Goal: Transaction & Acquisition: Obtain resource

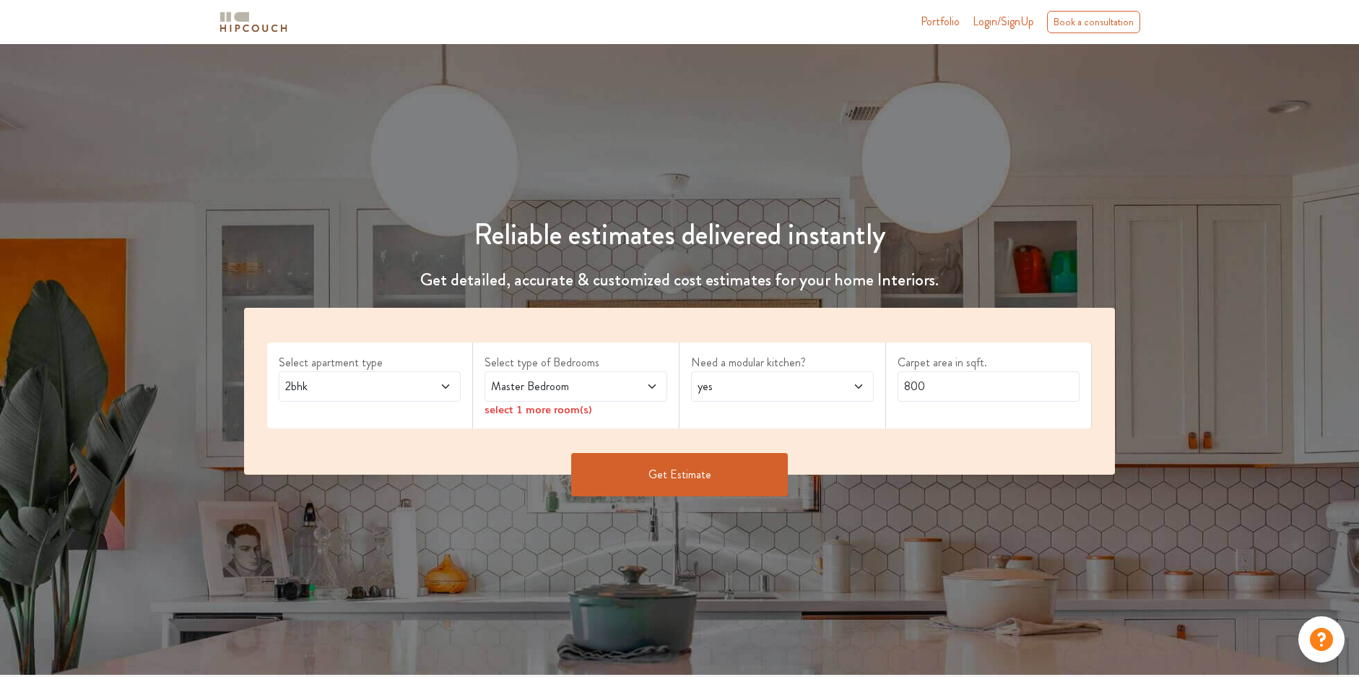
click at [348, 393] on span "2bhk" at bounding box center [345, 386] width 127 height 17
click at [589, 321] on div "Select apartment type 2bhk Select type of Bedrooms Master Bedroom select 1 more…" at bounding box center [680, 391] width 872 height 167
click at [605, 381] on span "Master Bedroom" at bounding box center [551, 386] width 127 height 17
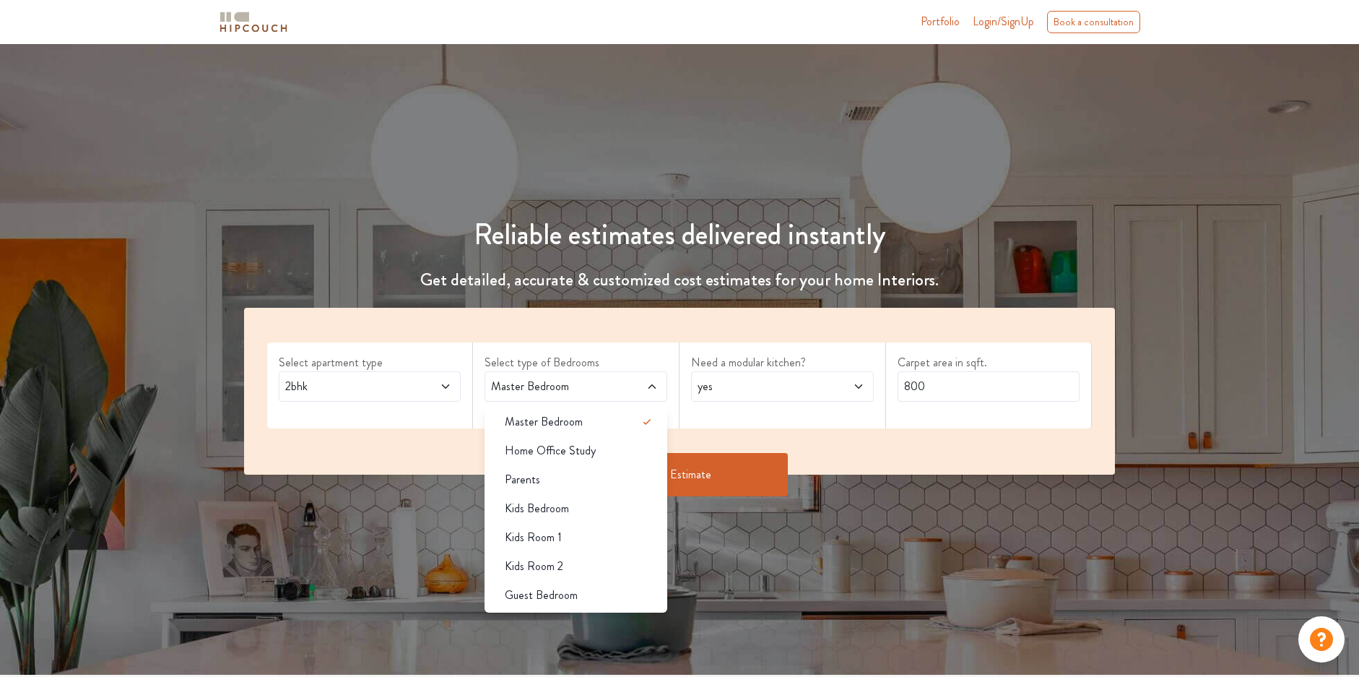
click at [631, 337] on div "Select apartment type 2bhk Select type of Bedrooms Master Bedroom Master Bedroo…" at bounding box center [680, 391] width 872 height 167
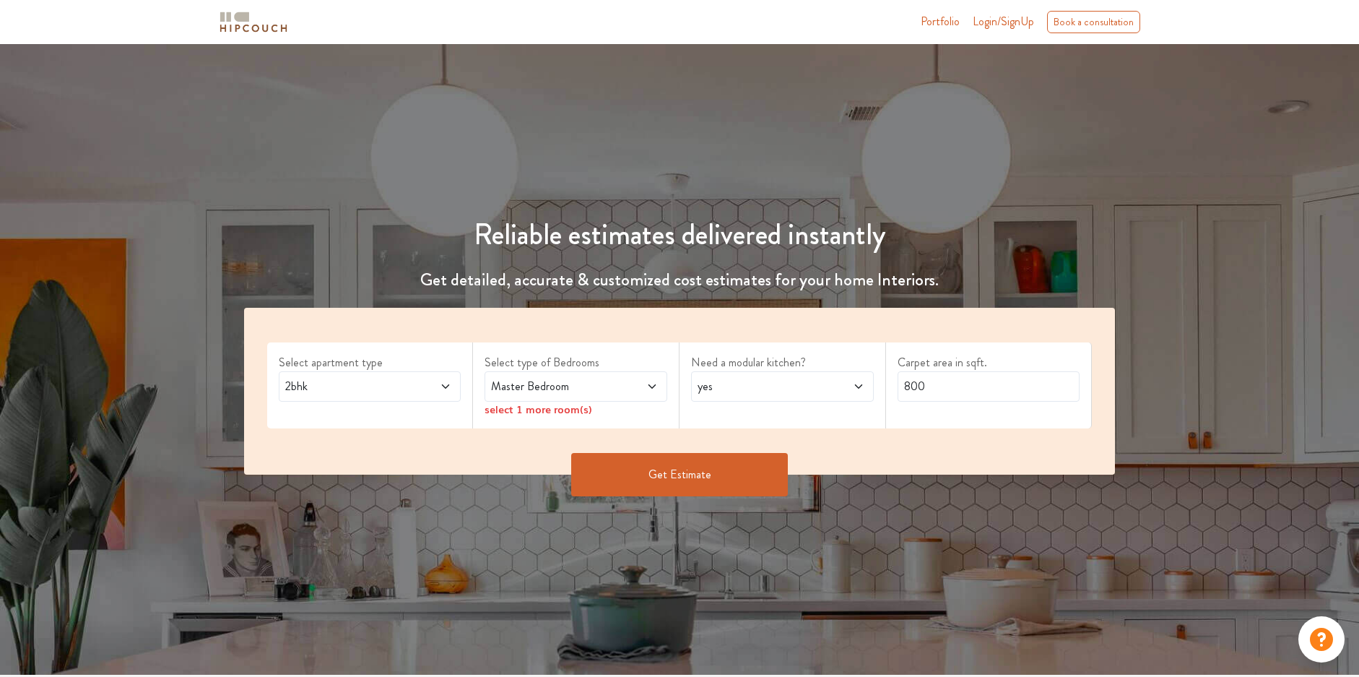
click at [623, 392] on span at bounding box center [636, 386] width 43 height 17
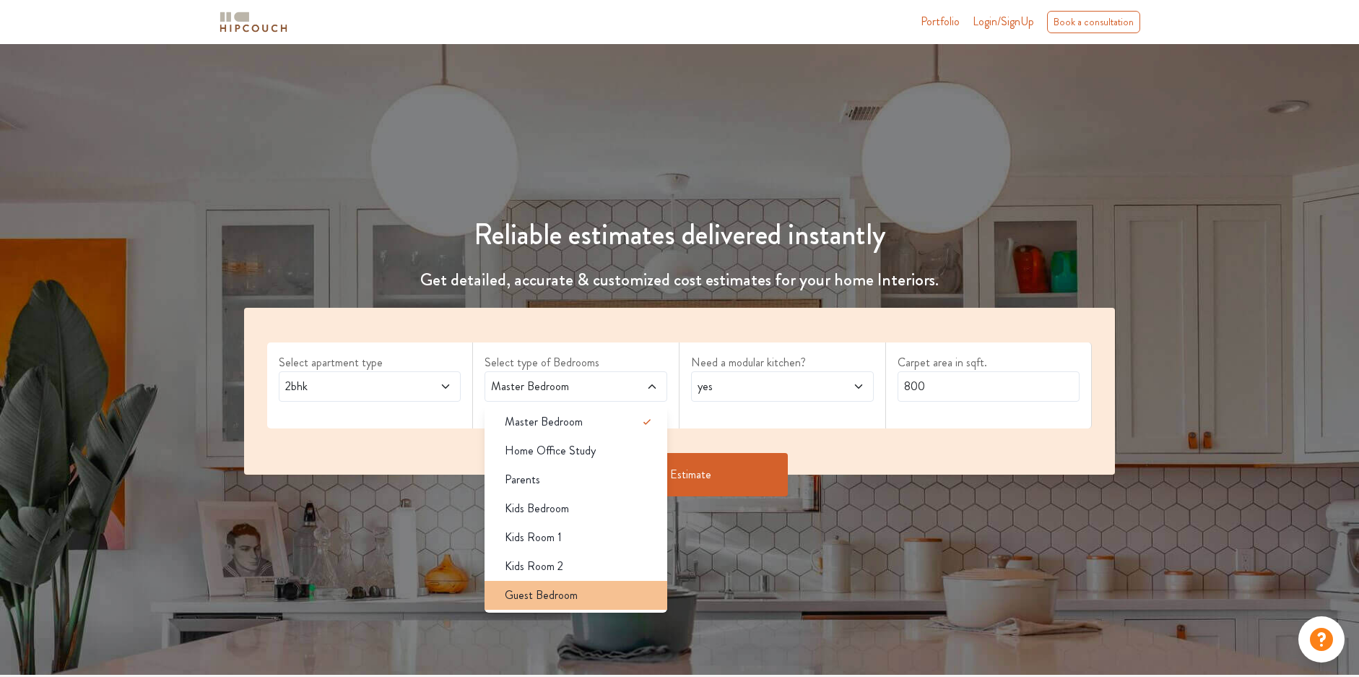
click at [559, 597] on span "Guest Bedroom" at bounding box center [541, 595] width 73 height 17
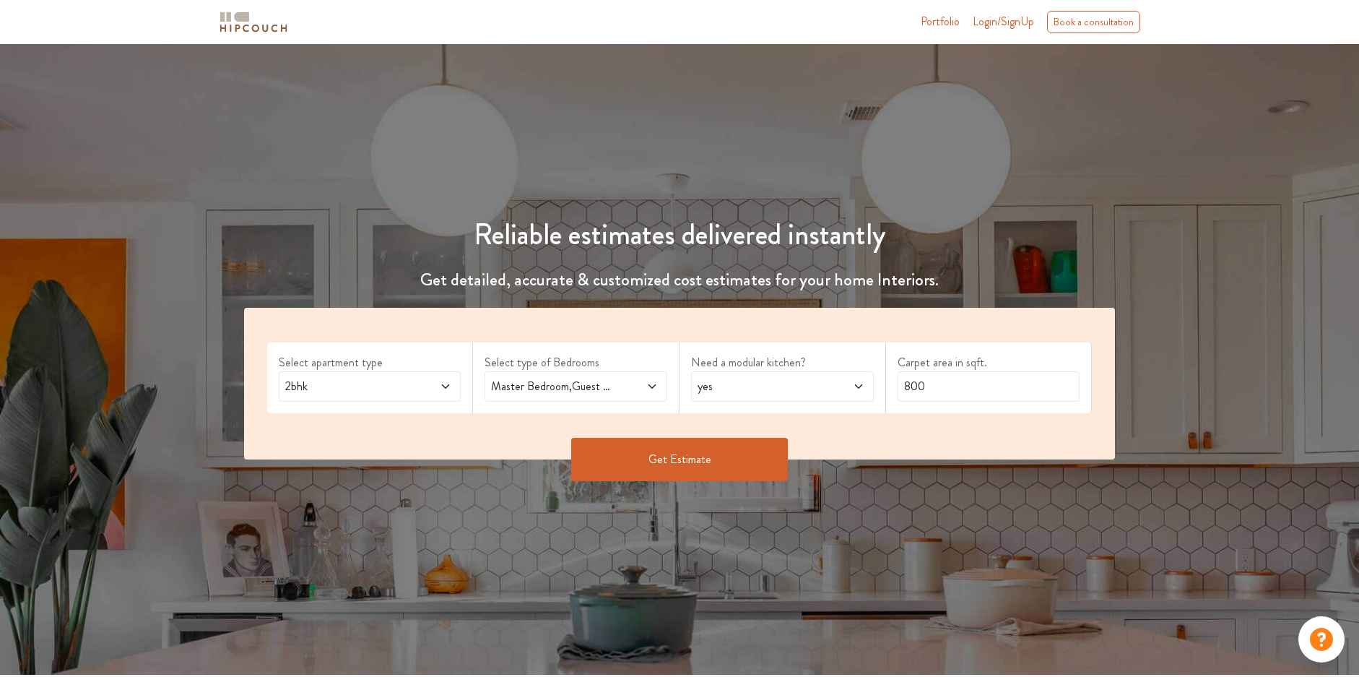
click at [592, 384] on span "Master Bedroom,Guest Bedroom" at bounding box center [551, 386] width 127 height 17
click at [563, 335] on div "Select apartment type 2bhk Select type of Bedrooms Master Bedroom,Guest Bedroom…" at bounding box center [680, 384] width 872 height 152
click at [649, 381] on icon at bounding box center [652, 387] width 12 height 12
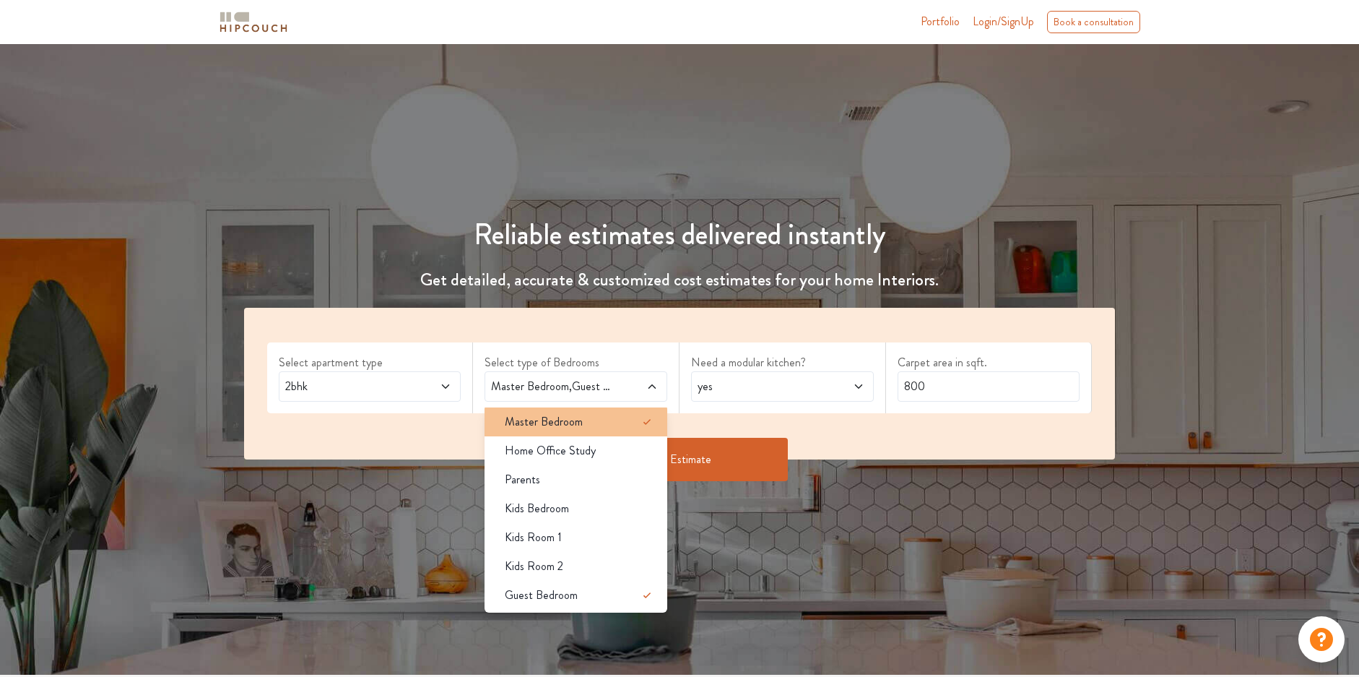
click at [542, 426] on span "Master Bedroom" at bounding box center [544, 421] width 78 height 17
click at [610, 390] on span "Master Bedroom,Guest Bedroom" at bounding box center [551, 386] width 127 height 17
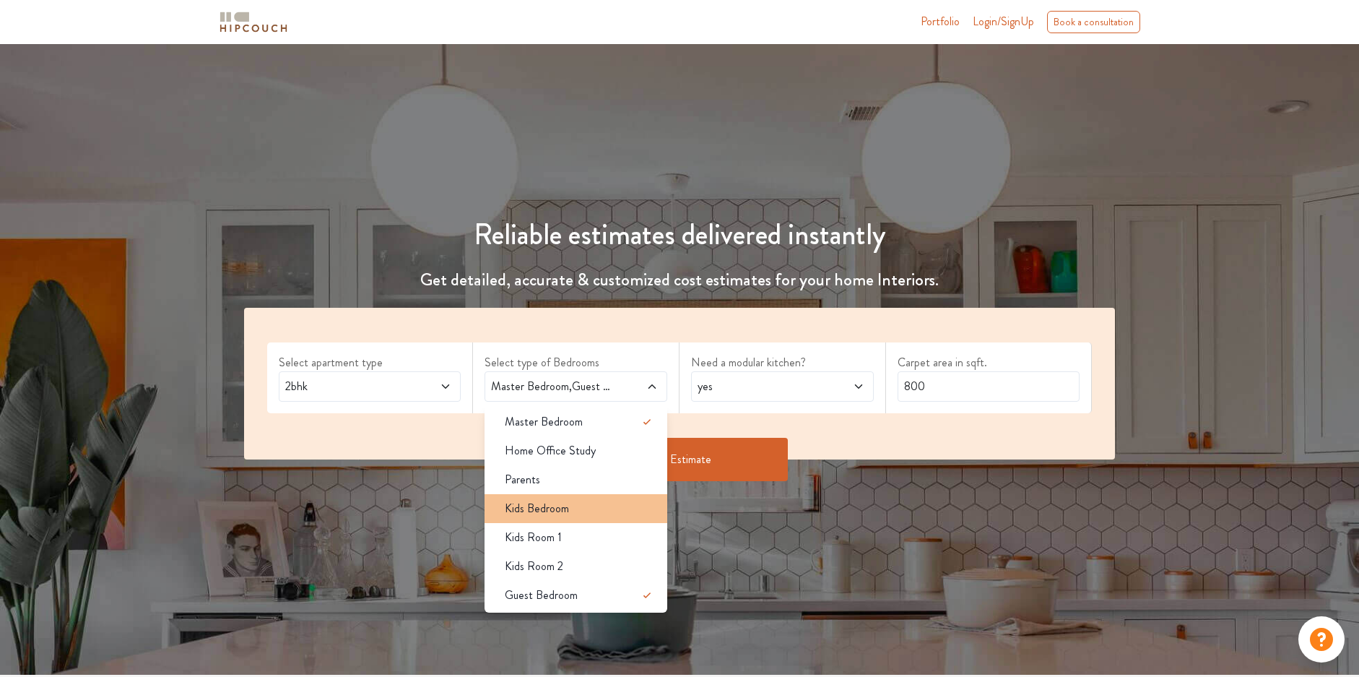
click at [582, 506] on div "Kids Bedroom" at bounding box center [580, 508] width 174 height 17
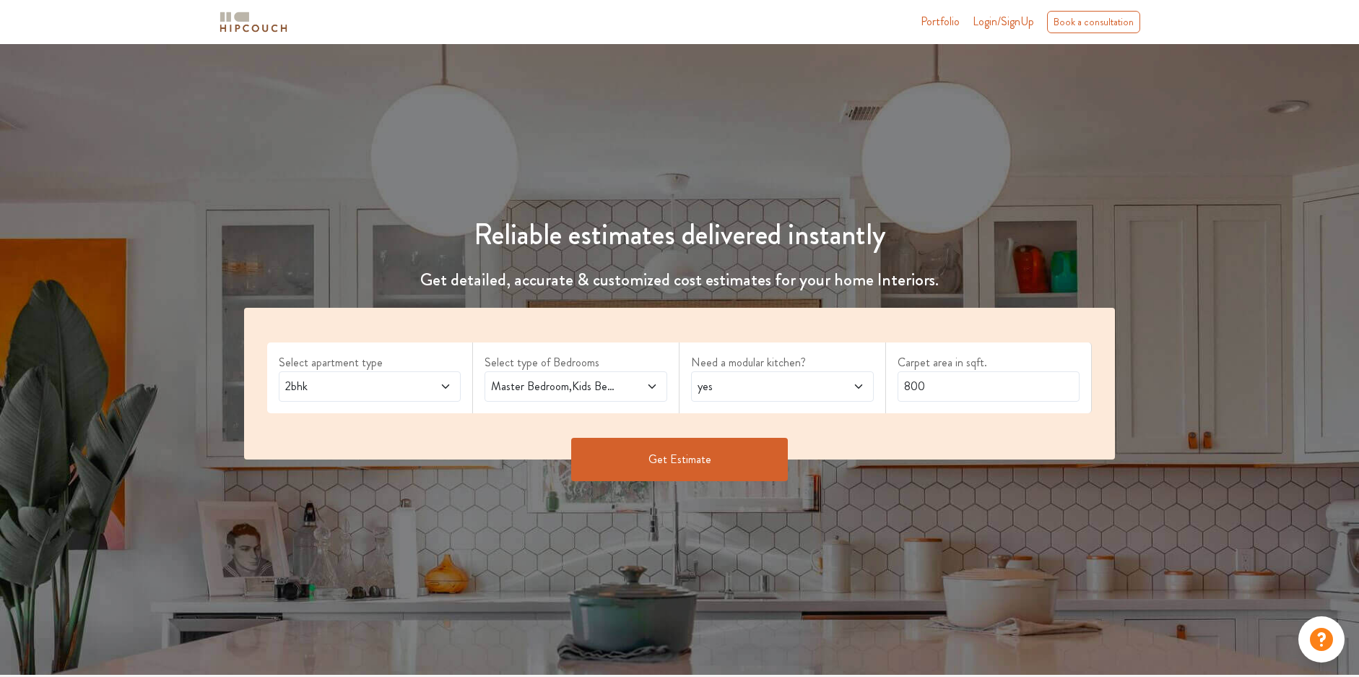
click at [639, 378] on span at bounding box center [636, 386] width 43 height 17
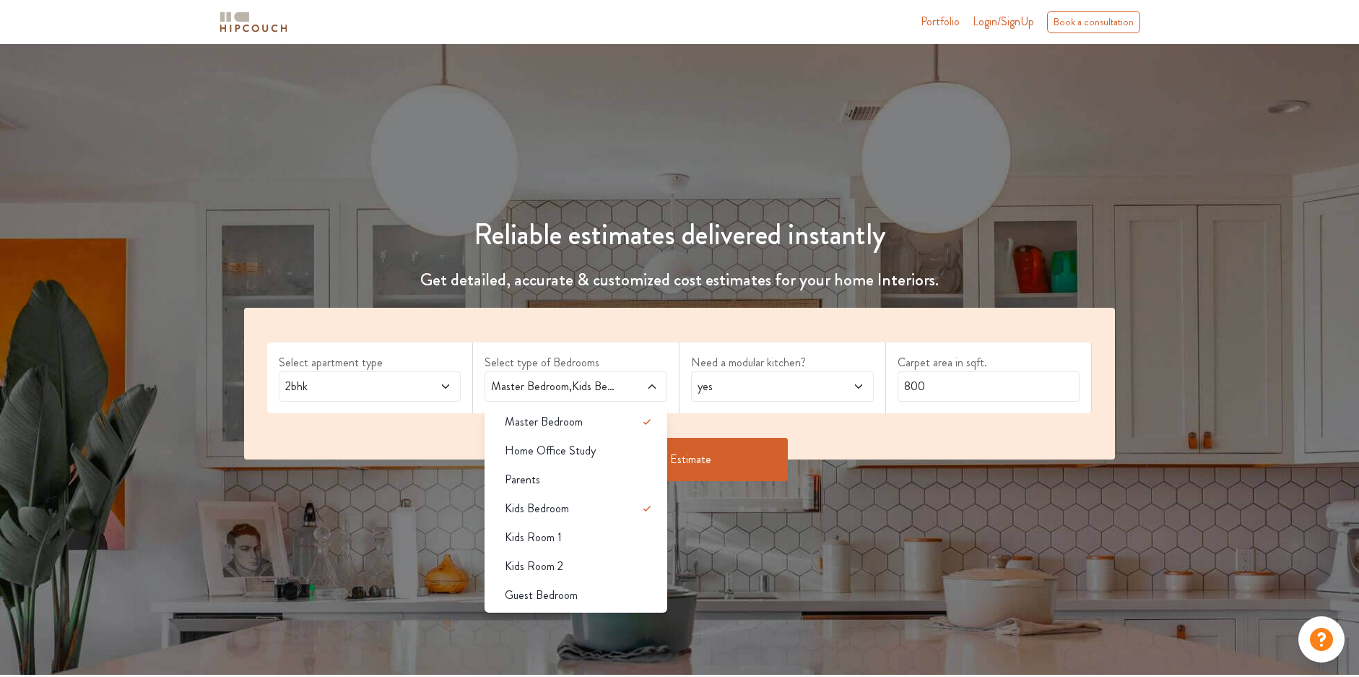
click at [657, 352] on div "Select type of Bedrooms Master Bedroom,Kids Bedroom Master Bedroom Home Office …" at bounding box center [576, 377] width 207 height 71
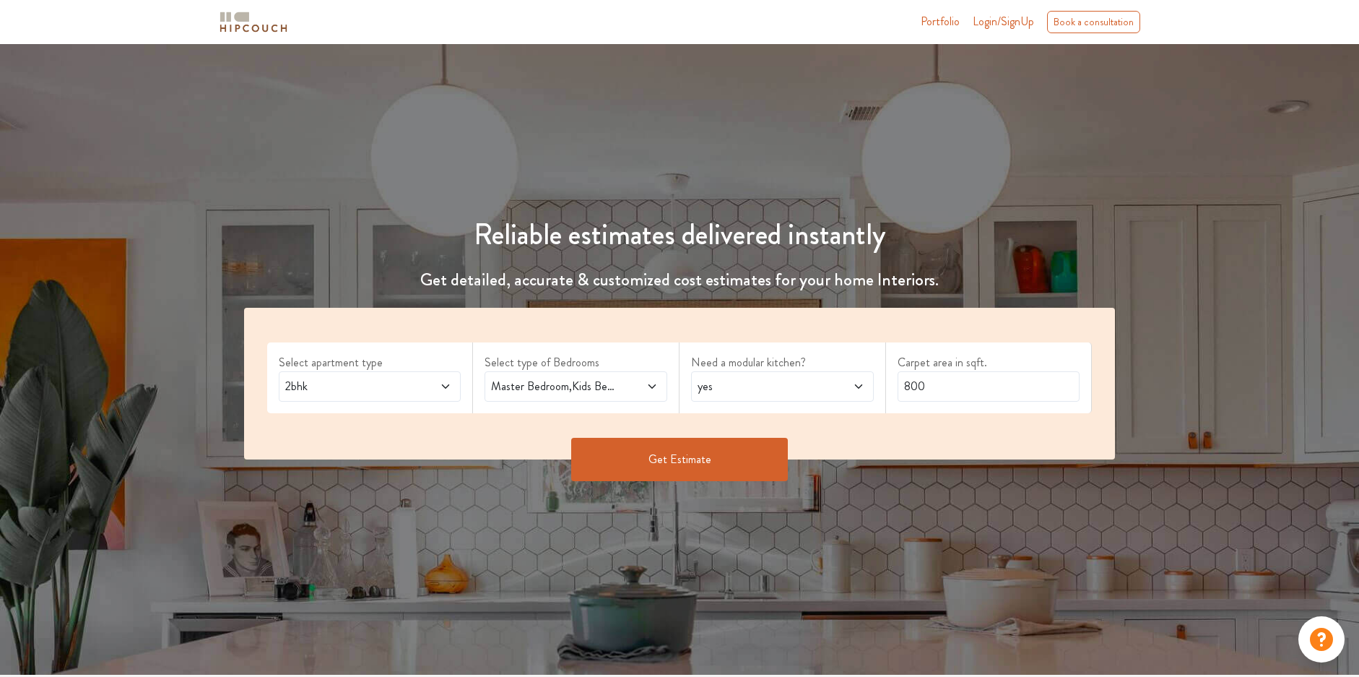
click at [784, 393] on span "yes" at bounding box center [758, 386] width 127 height 17
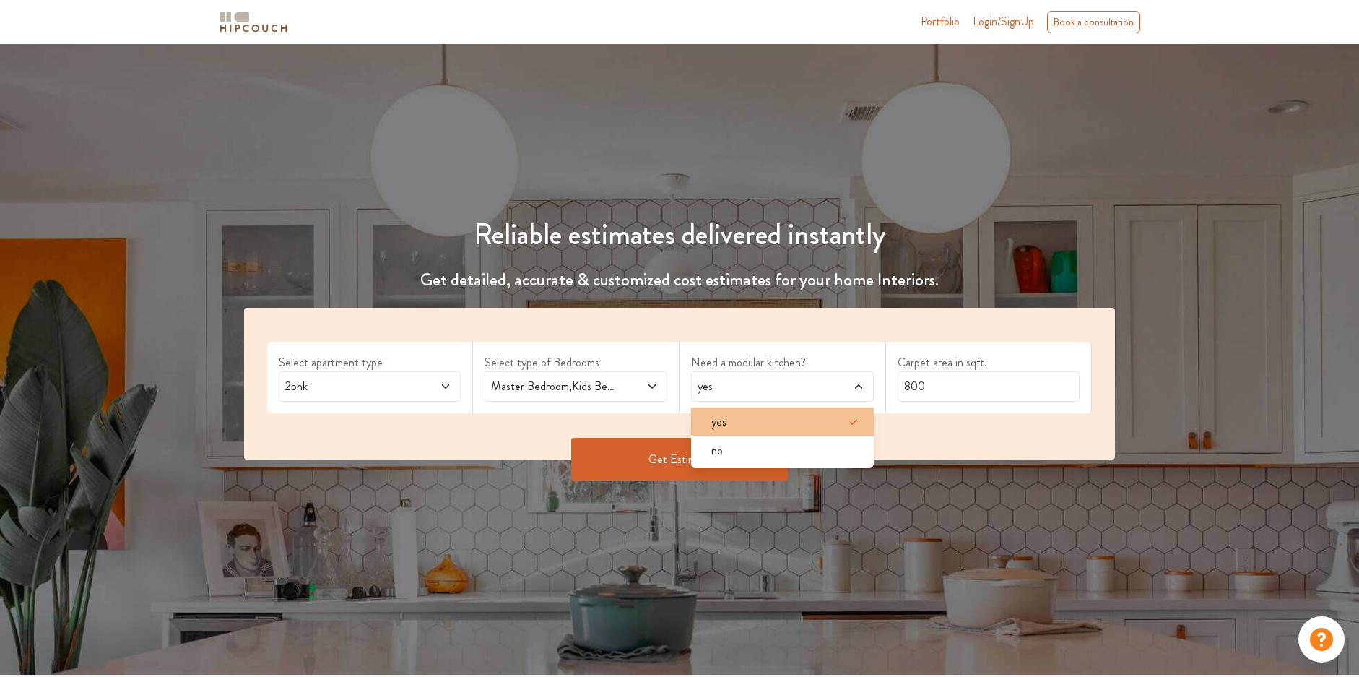
click at [745, 424] on div "yes" at bounding box center [787, 421] width 174 height 17
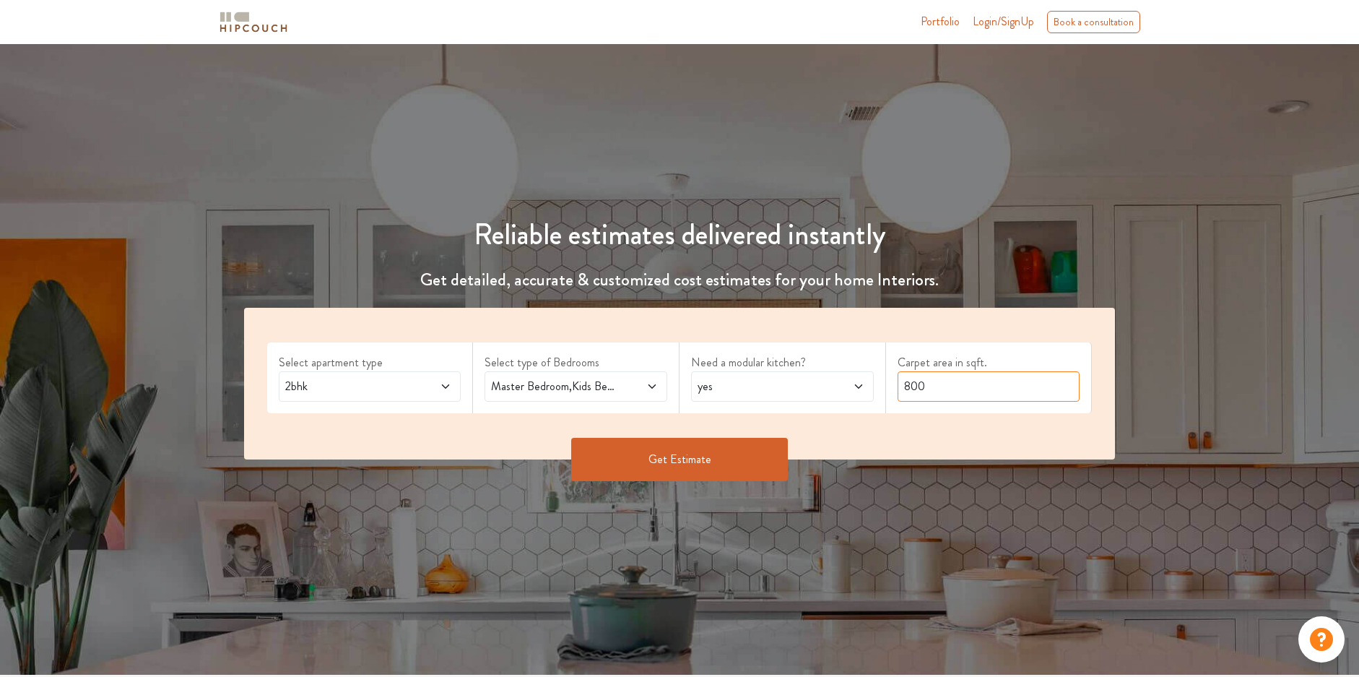
click at [970, 384] on input "800" at bounding box center [989, 386] width 183 height 30
drag, startPoint x: 934, startPoint y: 387, endPoint x: 865, endPoint y: 393, distance: 68.9
click at [865, 393] on div "Select apartment type 2bhk Select type of Bedrooms Master Bedroom,Kids Bedroom …" at bounding box center [680, 384] width 872 height 152
type input "900"
click at [664, 463] on button "Get Estimate" at bounding box center [679, 459] width 217 height 43
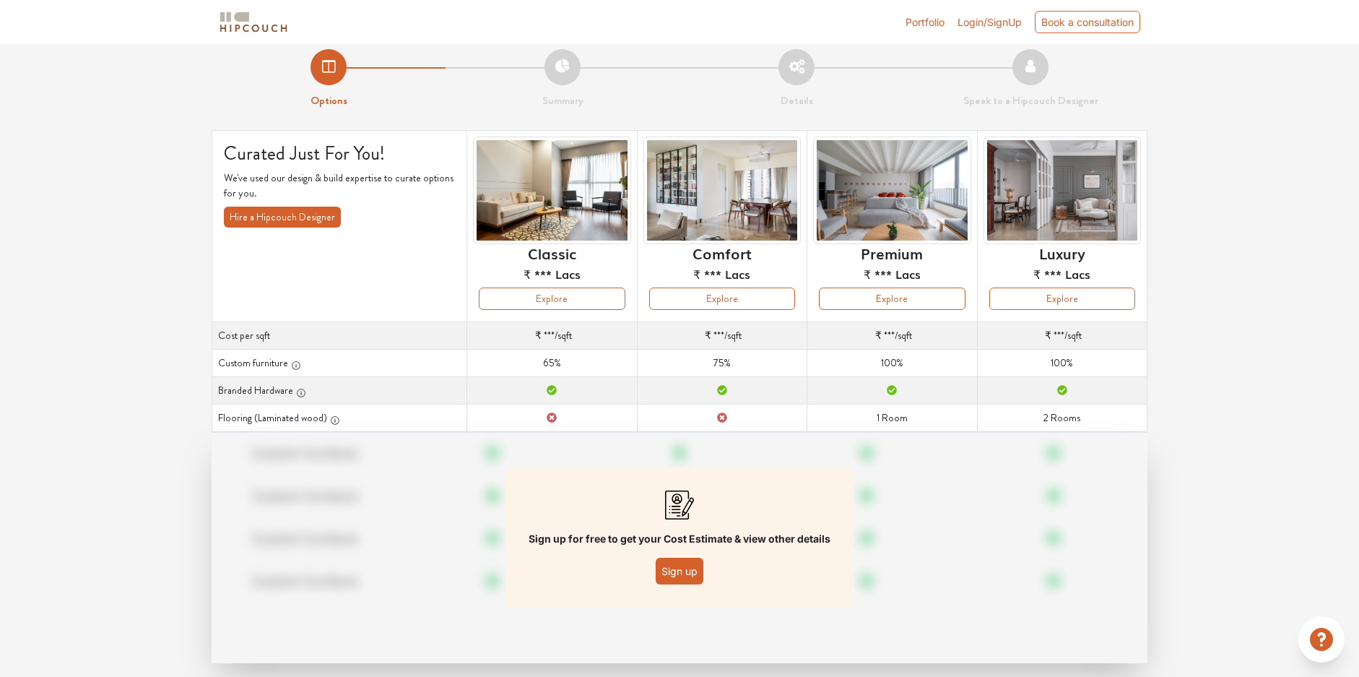
scroll to position [33, 0]
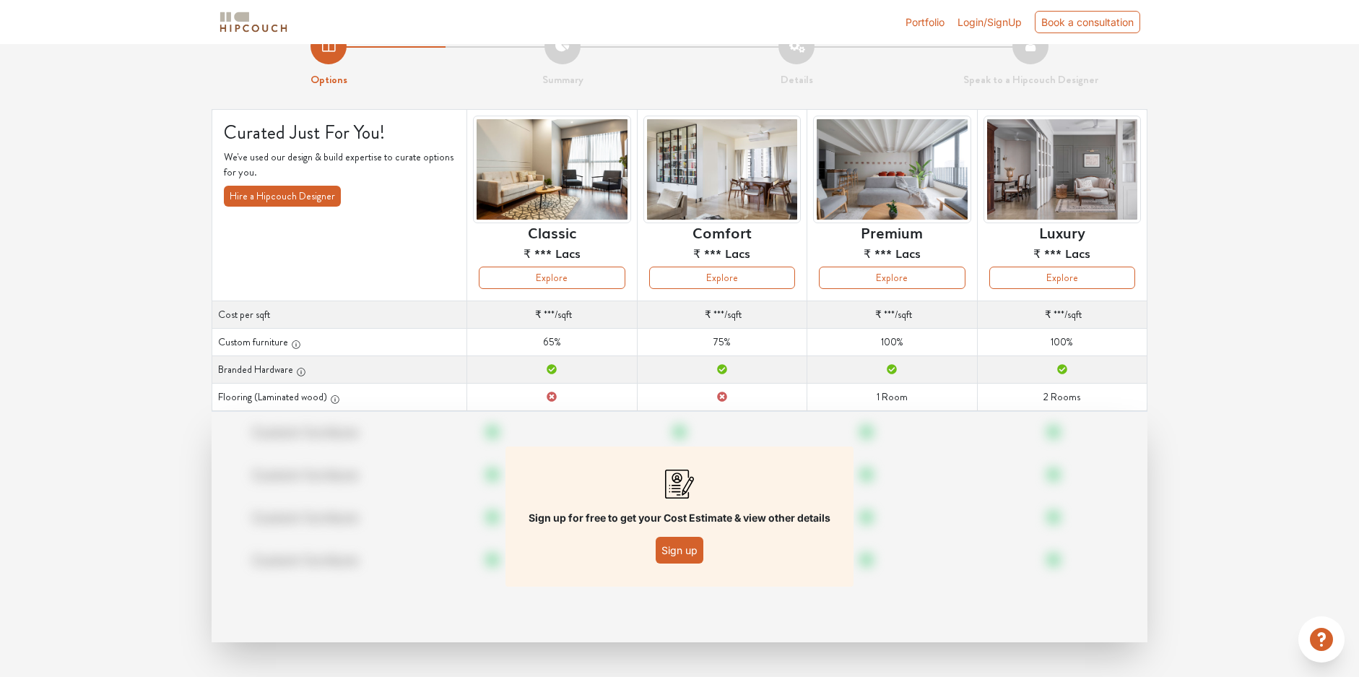
click at [681, 556] on button "Sign up" at bounding box center [680, 550] width 48 height 27
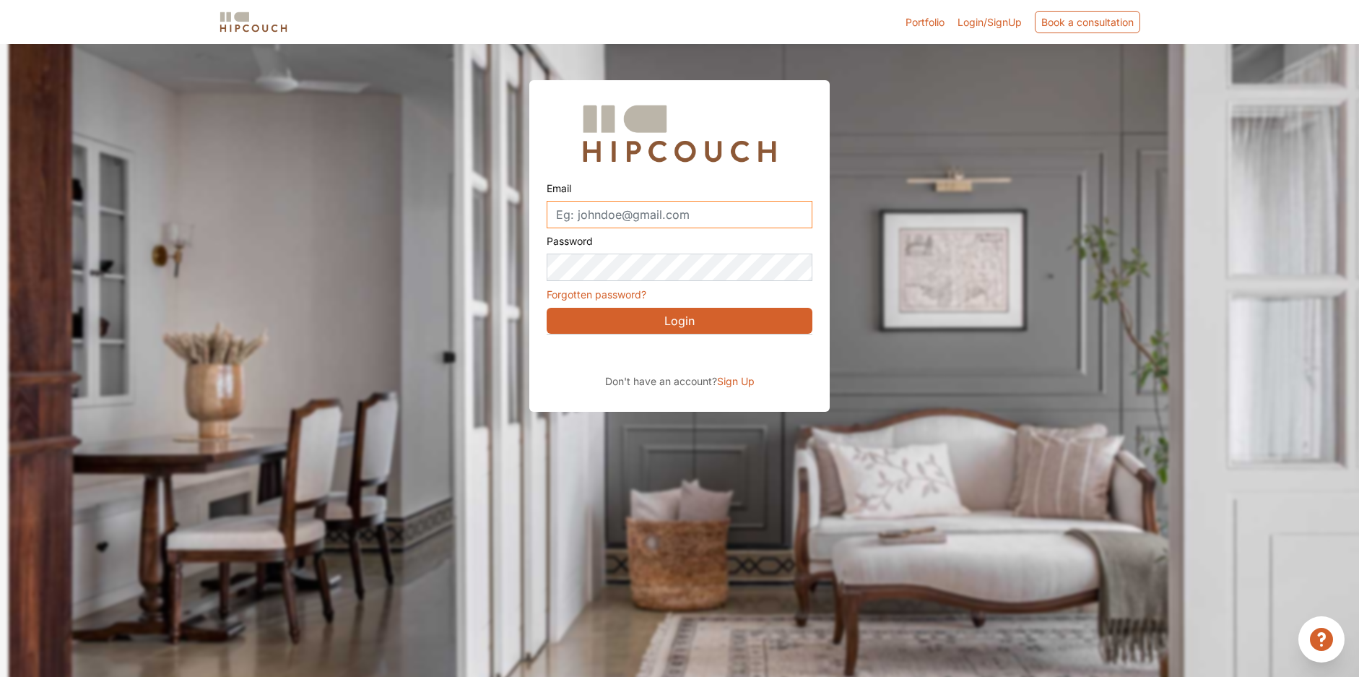
click at [627, 209] on input "Email" at bounding box center [680, 214] width 266 height 27
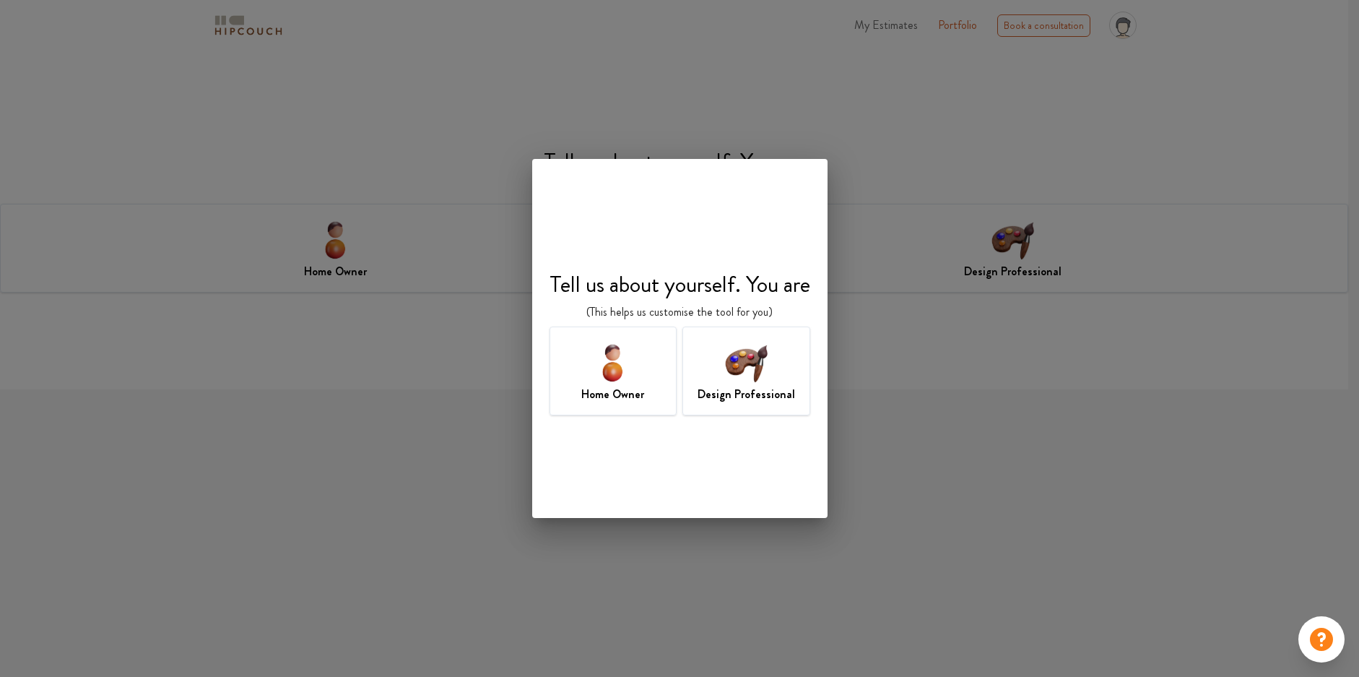
click at [605, 378] on img at bounding box center [612, 362] width 47 height 47
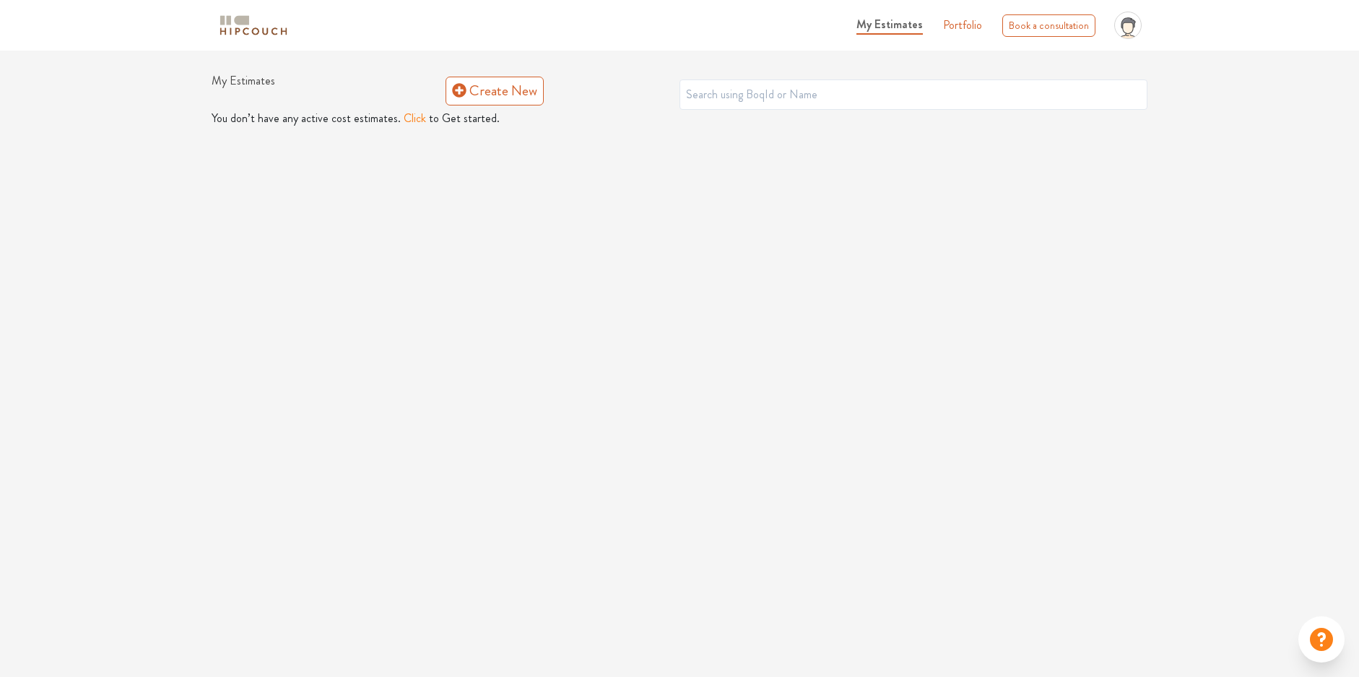
click at [415, 122] on button "Click" at bounding box center [415, 118] width 22 height 17
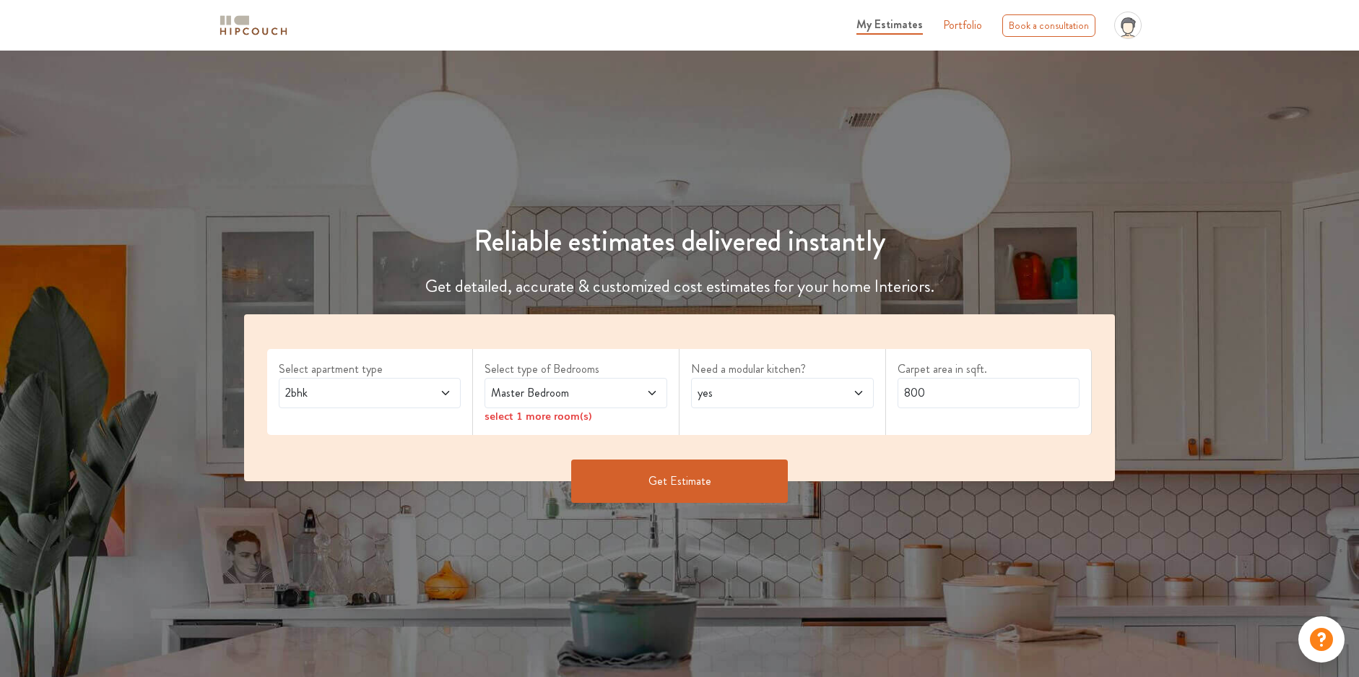
click at [587, 397] on span "Master Bedroom" at bounding box center [551, 392] width 127 height 17
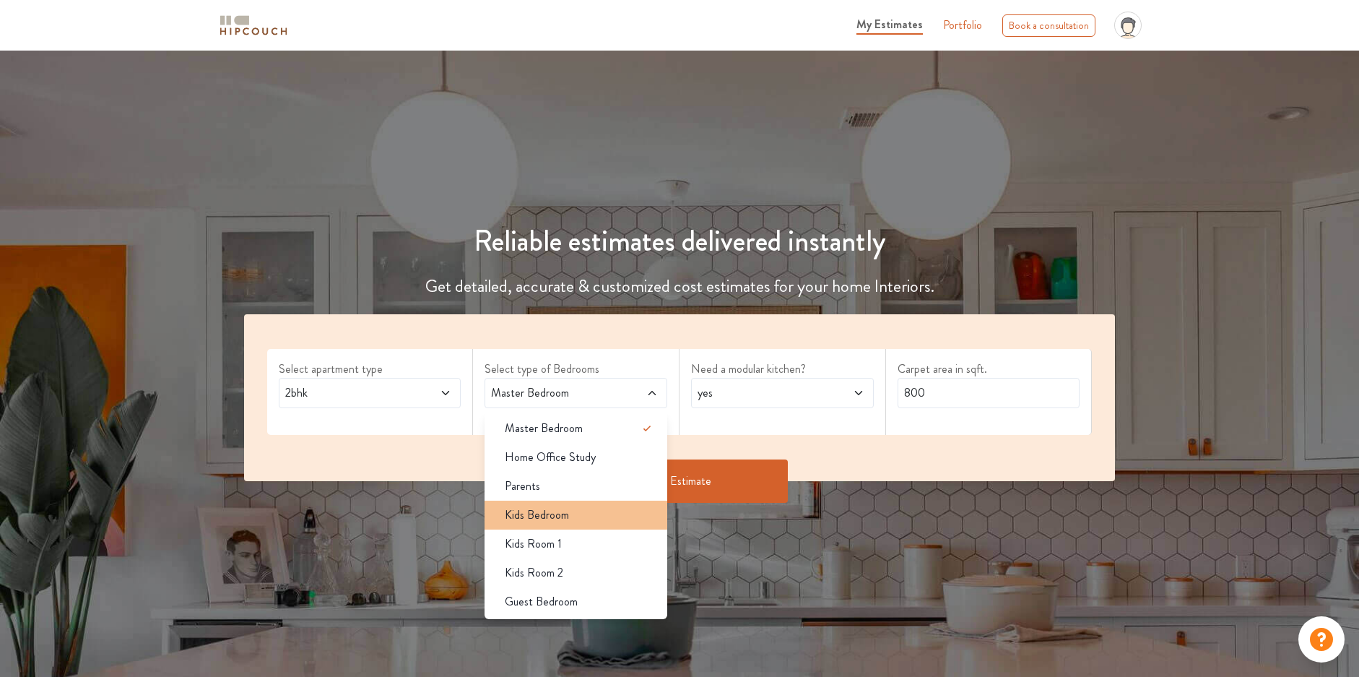
click at [545, 508] on span "Kids Bedroom" at bounding box center [537, 514] width 64 height 17
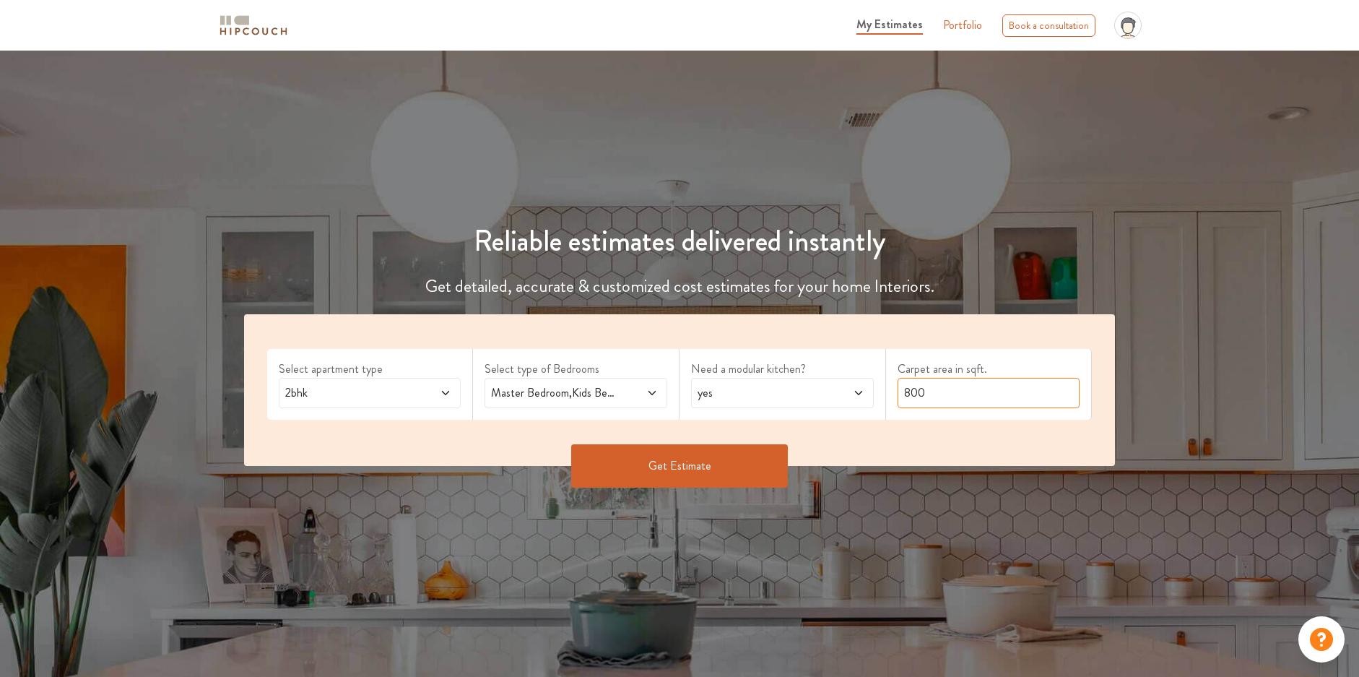
drag, startPoint x: 933, startPoint y: 397, endPoint x: 902, endPoint y: 403, distance: 31.6
click at [902, 403] on input "800" at bounding box center [989, 393] width 183 height 30
type input "900"
click at [652, 461] on button "Get Estimate" at bounding box center [679, 465] width 217 height 43
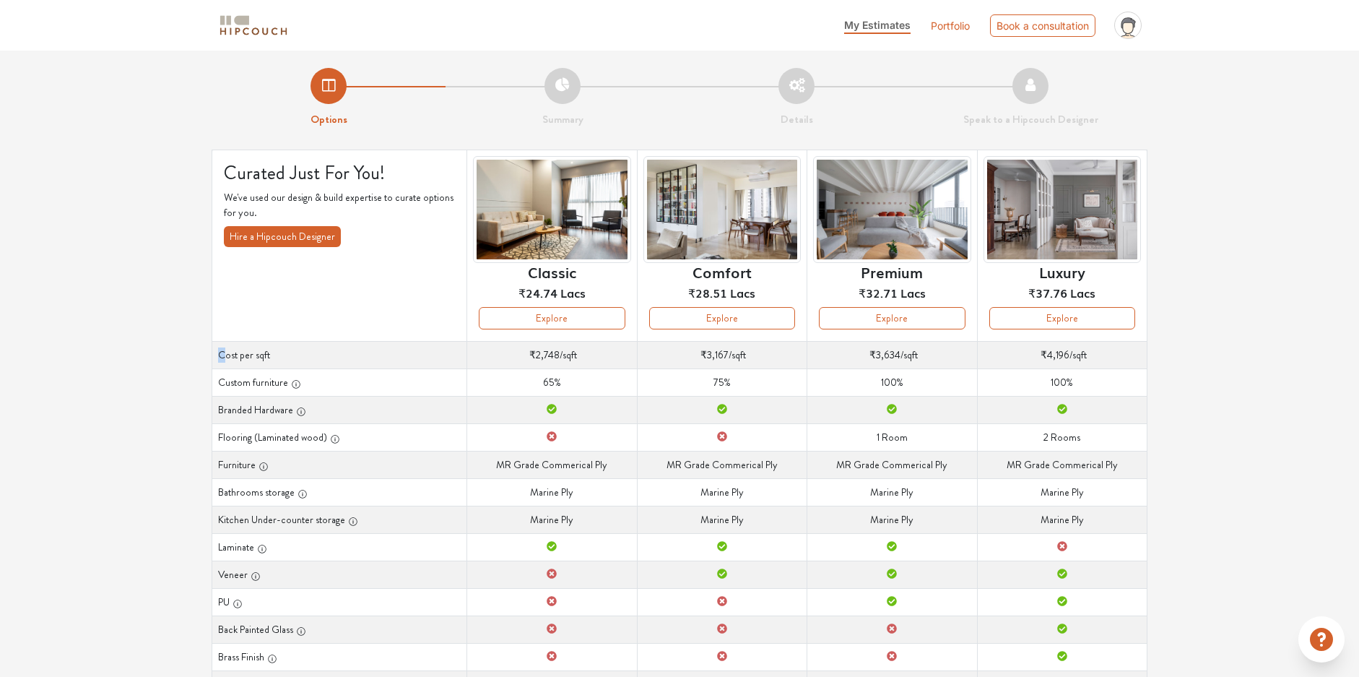
drag, startPoint x: 224, startPoint y: 355, endPoint x: 215, endPoint y: 357, distance: 8.9
click at [215, 357] on th "Cost per sqft" at bounding box center [339, 354] width 255 height 27
click at [237, 354] on th "Cost per sqft" at bounding box center [339, 354] width 255 height 27
click at [227, 355] on th "Cost per sqft" at bounding box center [339, 354] width 255 height 27
drag, startPoint x: 225, startPoint y: 355, endPoint x: 216, endPoint y: 358, distance: 8.9
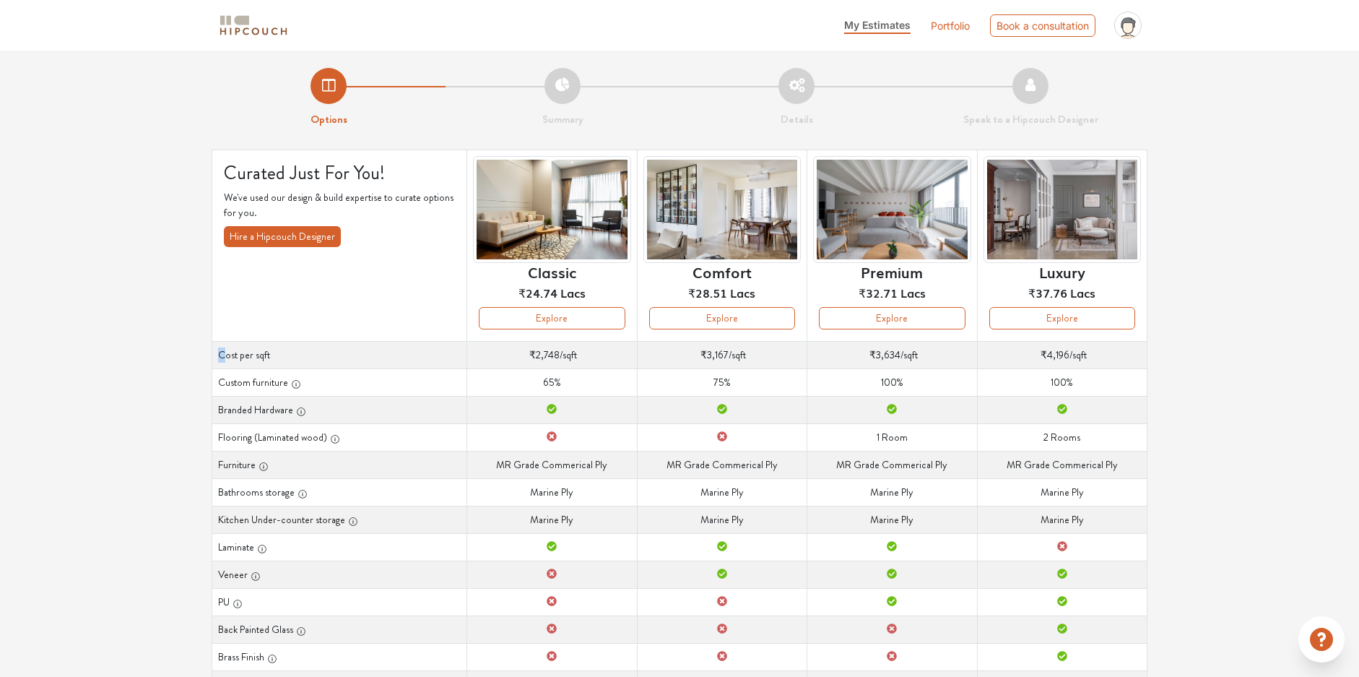
click at [216, 358] on th "Cost per sqft" at bounding box center [339, 354] width 255 height 27
click at [241, 359] on th "Cost per sqft" at bounding box center [339, 354] width 255 height 27
click at [235, 359] on th "Cost per sqft" at bounding box center [339, 354] width 255 height 27
click at [240, 359] on th "Cost per sqft" at bounding box center [339, 354] width 255 height 27
click at [236, 354] on th "Cost per sqft" at bounding box center [339, 354] width 255 height 27
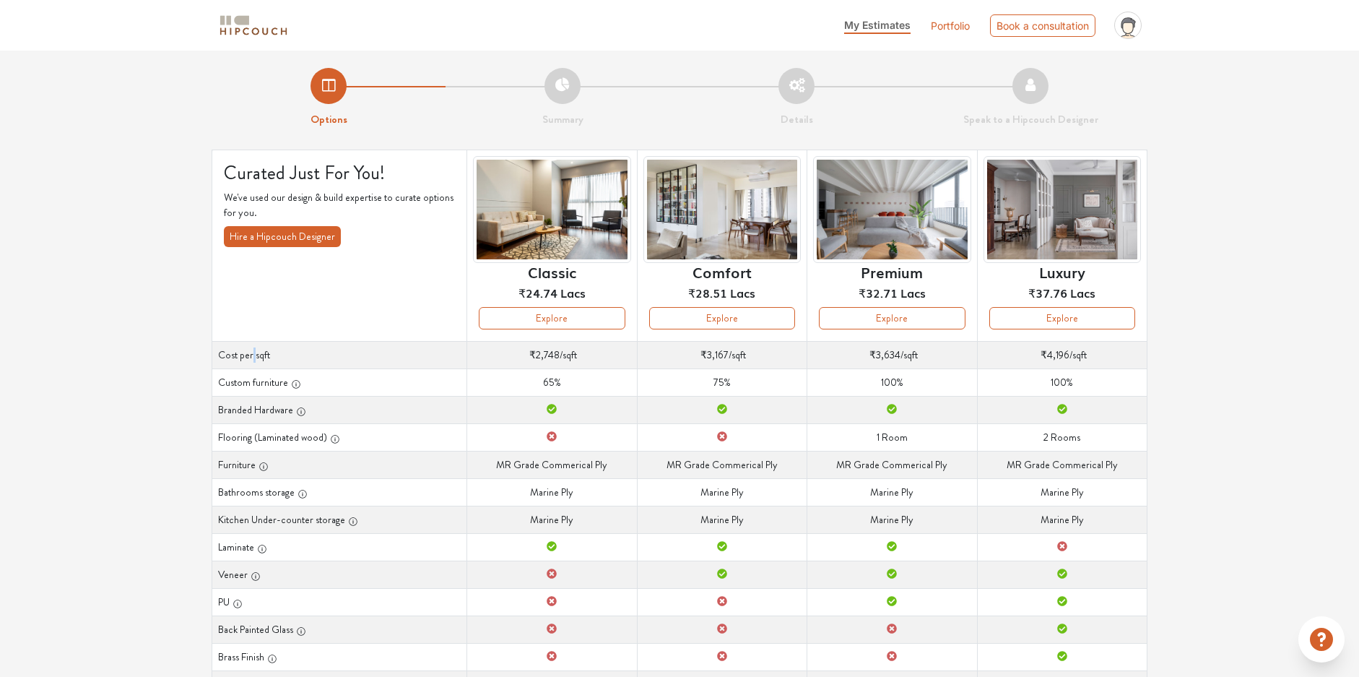
click at [253, 355] on th "Cost per sqft" at bounding box center [339, 354] width 255 height 27
click at [249, 384] on th "Custom furniture" at bounding box center [339, 381] width 255 height 27
click at [251, 409] on th "Branded Hardware" at bounding box center [339, 409] width 255 height 27
click at [248, 437] on th "Flooring (Laminated wood)" at bounding box center [339, 436] width 255 height 27
click at [253, 441] on th "Flooring (Laminated wood)" at bounding box center [339, 436] width 255 height 27
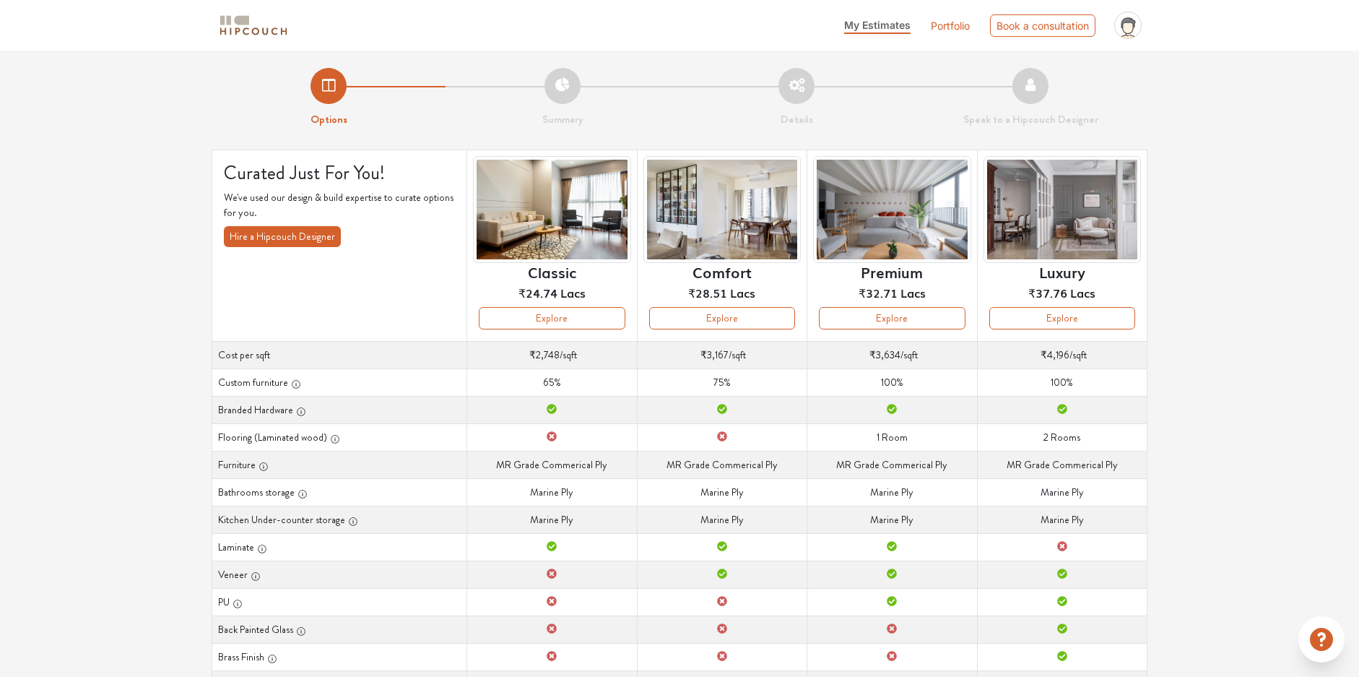
scroll to position [166, 0]
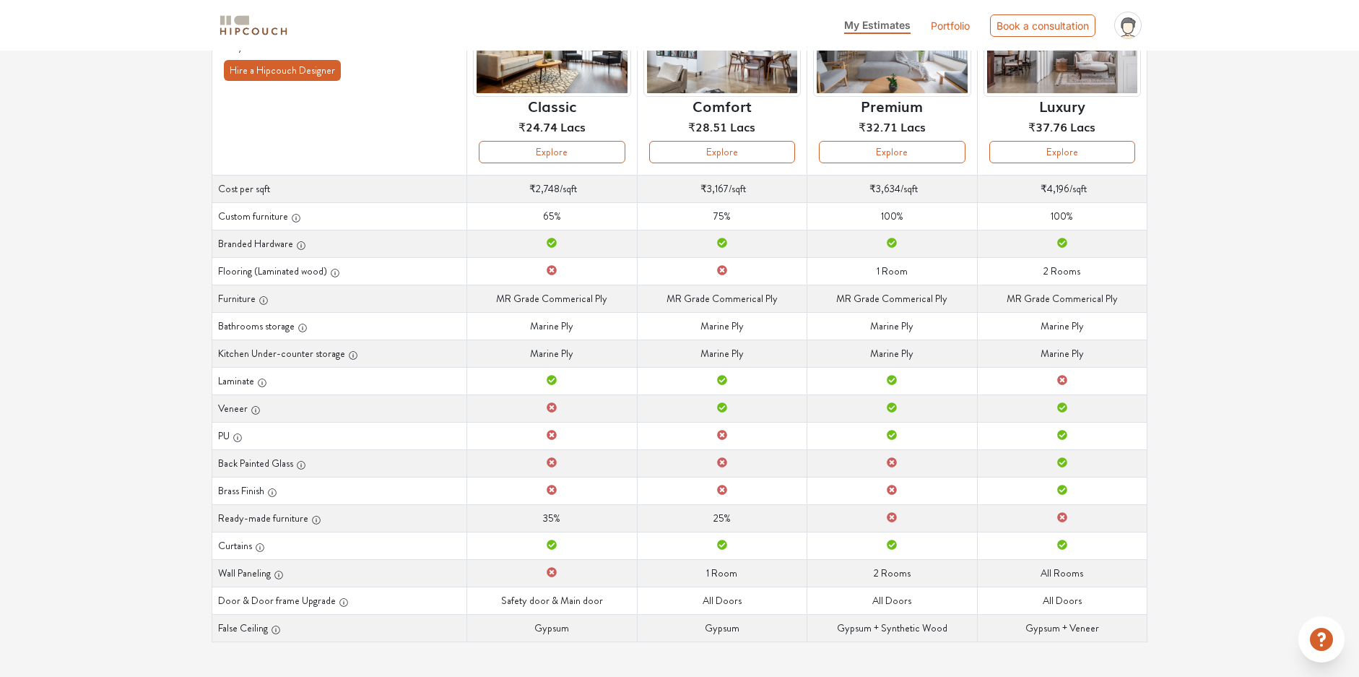
click at [69, 675] on div "Options Summary Details Speak to a Hipcouch Designer Curated Just For You! We'v…" at bounding box center [679, 280] width 1359 height 792
